Goal: Information Seeking & Learning: Understand process/instructions

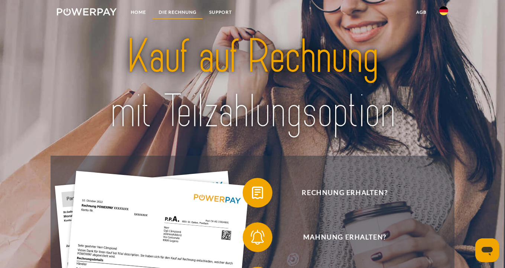
click at [176, 13] on link "DIE RECHNUNG" at bounding box center [177, 12] width 51 height 13
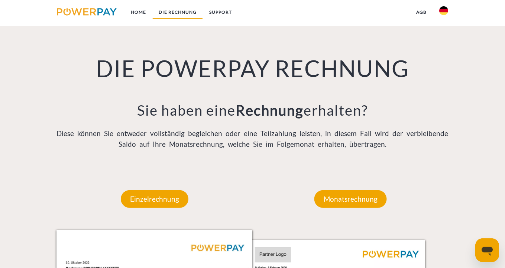
scroll to position [505, 0]
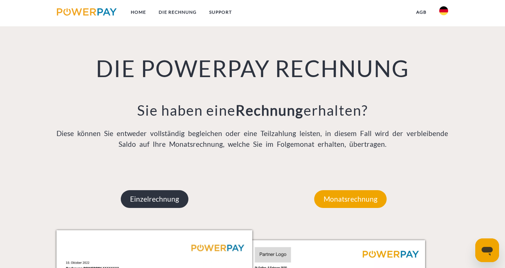
click at [160, 198] on p "Einzelrechnung" at bounding box center [155, 199] width 68 height 18
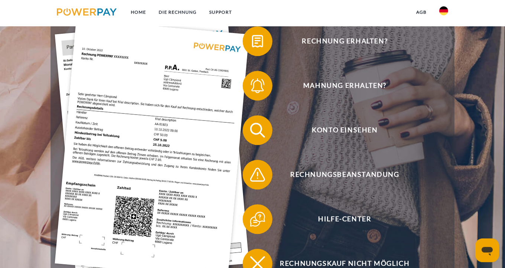
scroll to position [0, 0]
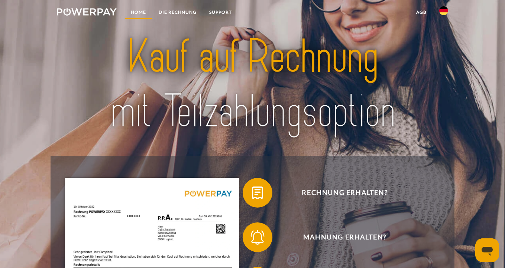
click at [141, 13] on link "Home" at bounding box center [138, 12] width 28 height 13
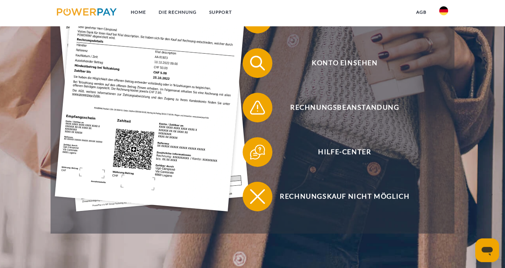
scroll to position [220, 0]
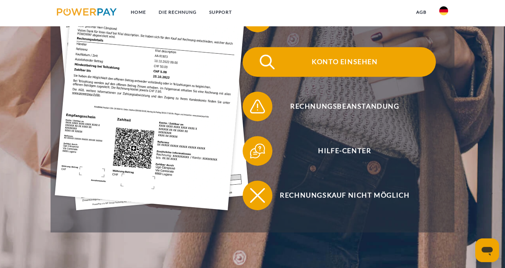
click at [329, 63] on span "Konto einsehen" at bounding box center [345, 62] width 182 height 30
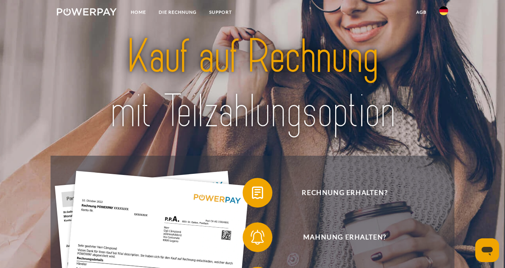
click at [100, 12] on img at bounding box center [87, 11] width 60 height 7
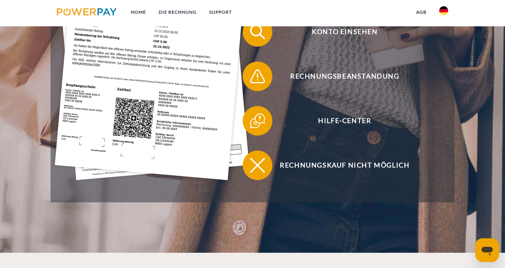
scroll to position [253, 0]
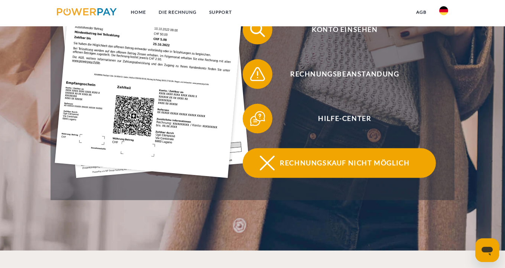
click at [336, 163] on span "Rechnungskauf nicht möglich" at bounding box center [345, 164] width 182 height 30
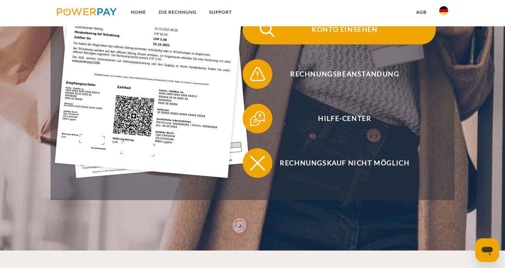
click at [365, 35] on span "Konto einsehen" at bounding box center [345, 30] width 182 height 30
